Goal: Task Accomplishment & Management: Use online tool/utility

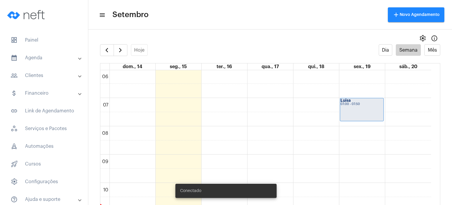
click at [39, 75] on mat-panel-title "people_outline Clientes" at bounding box center [45, 75] width 68 height 7
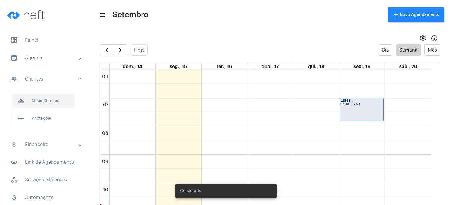
click at [47, 98] on span "people_outline Meus Clientes" at bounding box center [44, 101] width 62 height 14
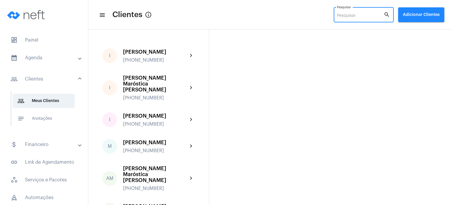
click at [360, 16] on input "Pesquisar" at bounding box center [360, 16] width 47 height 5
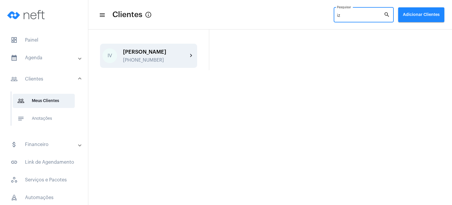
type input "iz"
click at [181, 52] on div "[PERSON_NAME]" at bounding box center [155, 52] width 65 height 6
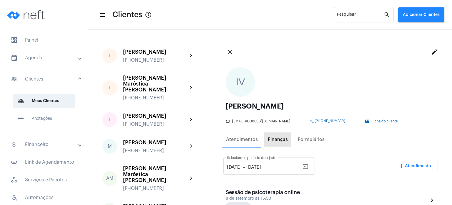
click at [277, 138] on div "Finanças" at bounding box center [278, 139] width 20 height 5
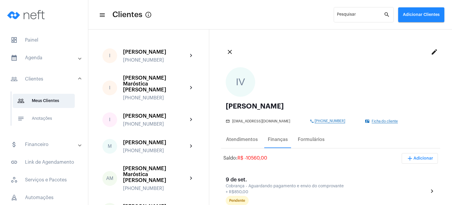
click at [418, 158] on span "add Adicionar" at bounding box center [420, 158] width 27 height 4
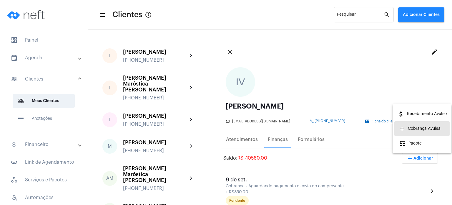
click at [413, 126] on span "add Cobrança Avulsa" at bounding box center [420, 128] width 42 height 11
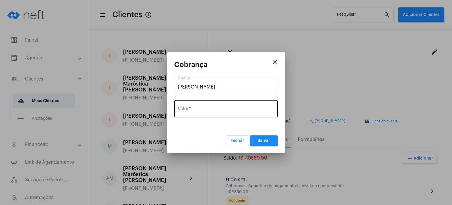
click at [208, 110] on input "Valor *" at bounding box center [226, 109] width 97 height 5
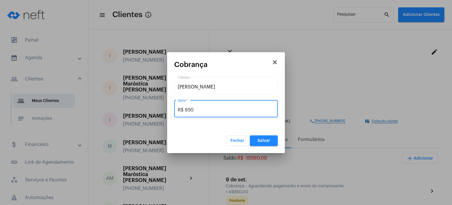
type input "R$ 850"
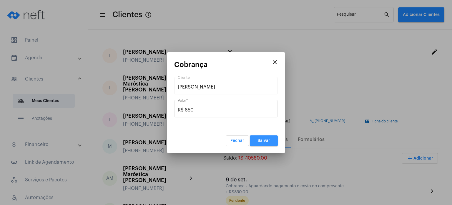
click at [268, 135] on button "Salvar" at bounding box center [264, 140] width 28 height 11
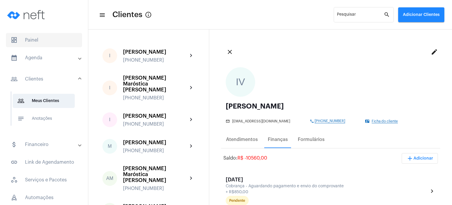
click at [31, 38] on span "dashboard Painel" at bounding box center [44, 40] width 76 height 14
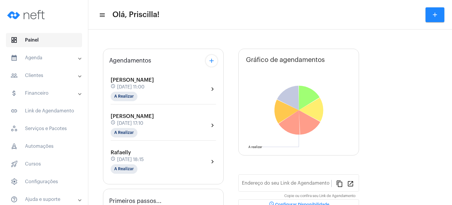
type input "[URL][DOMAIN_NAME]"
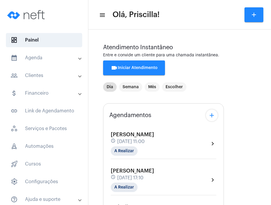
click at [192, 139] on div "[PERSON_NAME] schedule [DATE] 11:00 A Realizar chevron_right" at bounding box center [163, 143] width 105 height 24
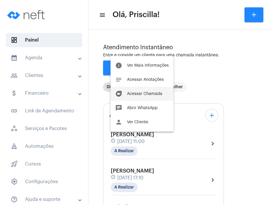
click at [148, 96] on button "duo [PERSON_NAME]" at bounding box center [141, 94] width 63 height 14
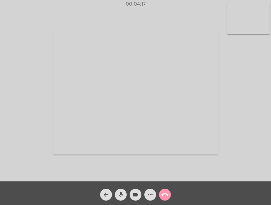
click at [121, 189] on span "mic" at bounding box center [120, 194] width 7 height 12
click at [121, 189] on span "mic_off" at bounding box center [120, 194] width 7 height 12
click at [121, 189] on span "mic" at bounding box center [120, 194] width 7 height 12
click at [121, 189] on span "mic_off" at bounding box center [120, 194] width 7 height 12
